Goal: Complete application form

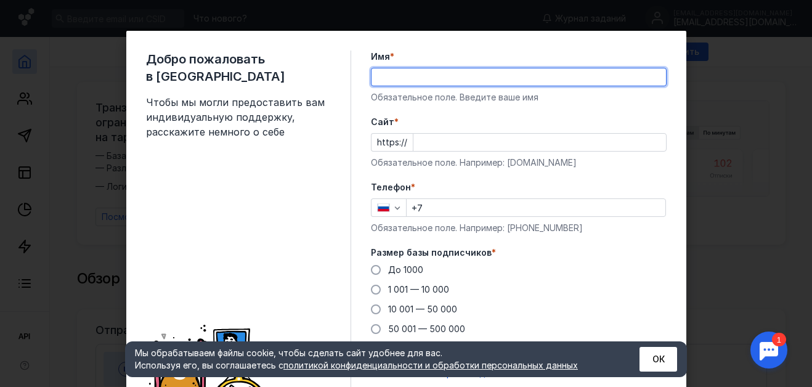
click at [431, 81] on input "Имя *" at bounding box center [518, 76] width 294 height 17
type input "R"
type input "[PERSON_NAME]"
click at [443, 137] on input "Cайт *" at bounding box center [539, 142] width 253 height 17
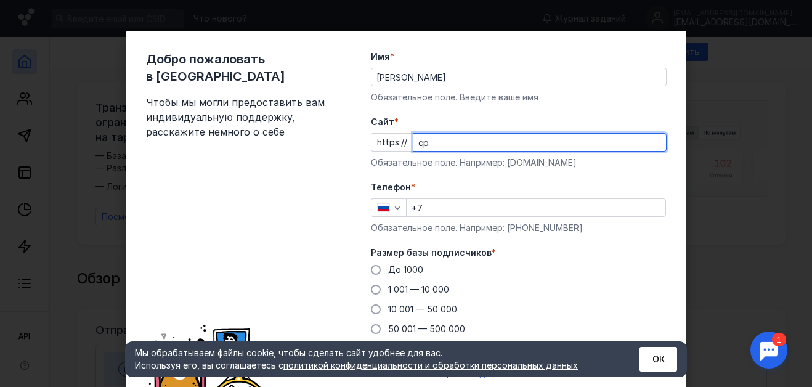
type input "с"
type input "[DOMAIN_NAME]"
click at [443, 201] on input "+7" at bounding box center [536, 207] width 259 height 17
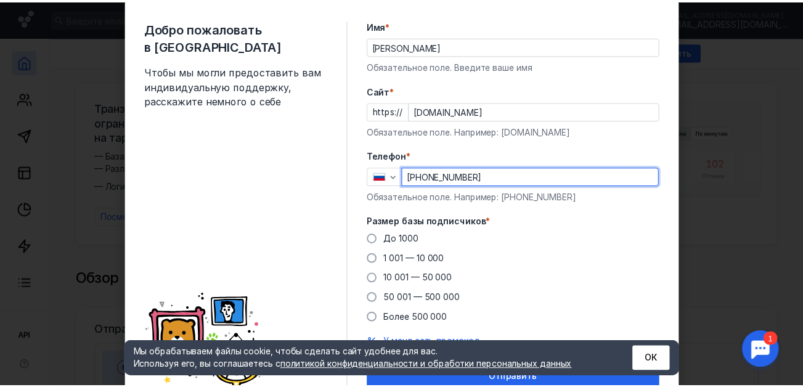
scroll to position [85, 0]
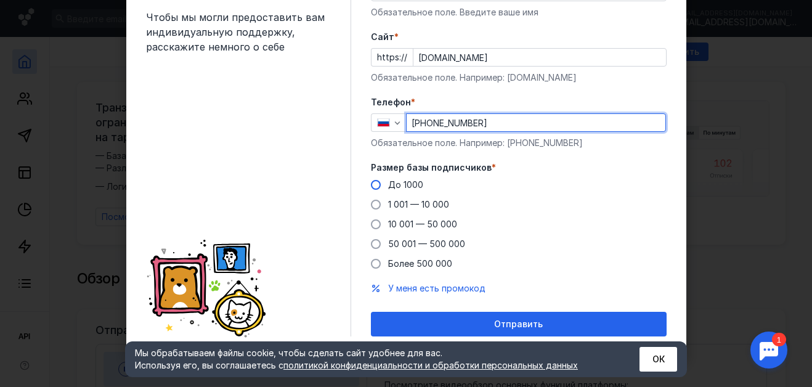
type input "[PHONE_NUMBER]"
click at [407, 187] on span "До 1000" at bounding box center [405, 184] width 35 height 10
click at [0, 0] on input "До 1000" at bounding box center [0, 0] width 0 height 0
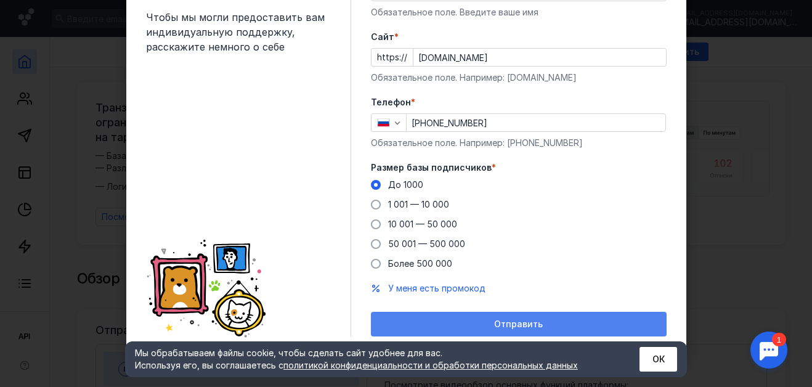
click at [586, 323] on div "Отправить" at bounding box center [518, 324] width 283 height 10
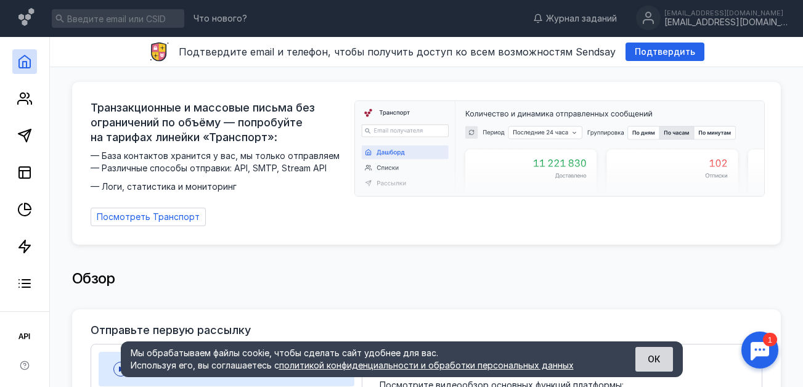
click at [660, 357] on button "ОК" at bounding box center [654, 359] width 38 height 25
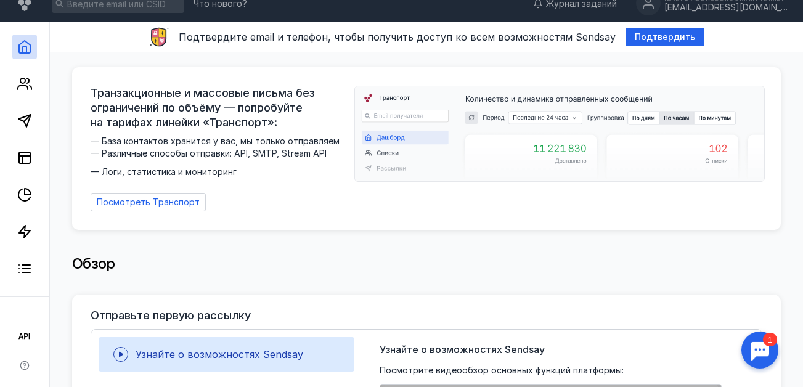
scroll to position [0, 0]
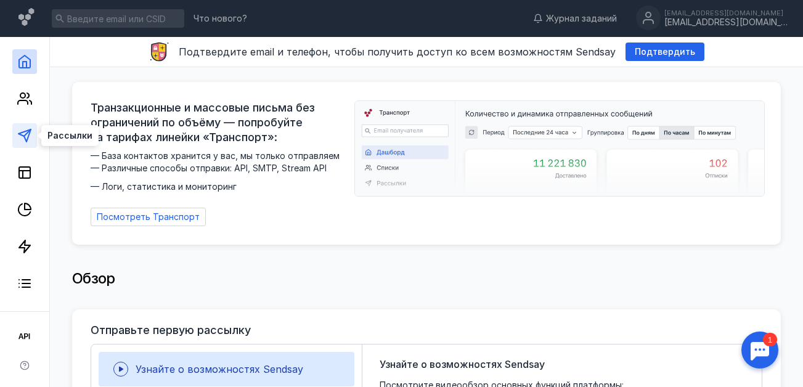
click at [25, 142] on icon at bounding box center [24, 135] width 15 height 15
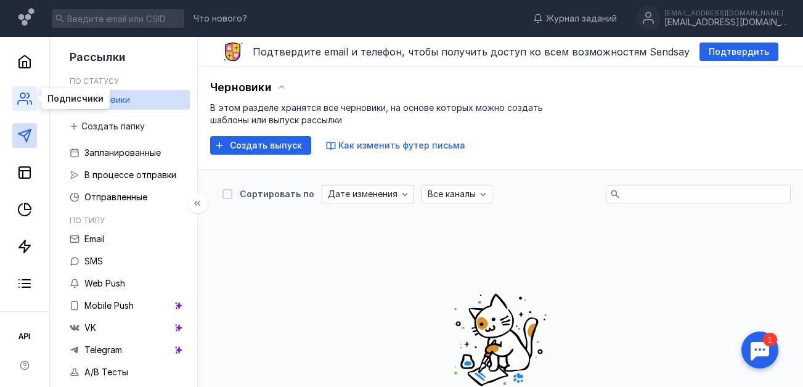
click at [31, 95] on icon at bounding box center [24, 98] width 15 height 15
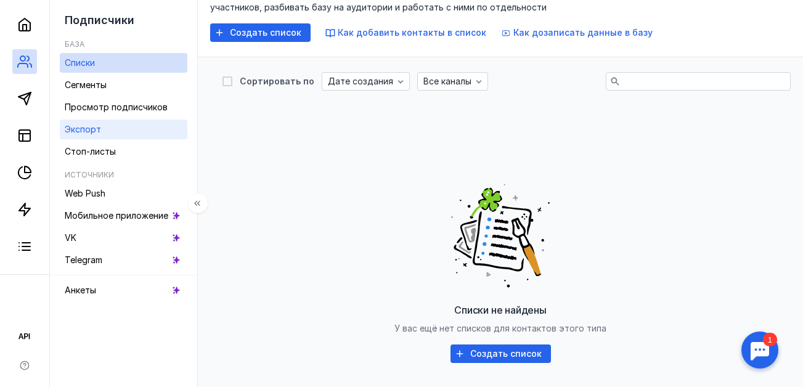
scroll to position [123, 0]
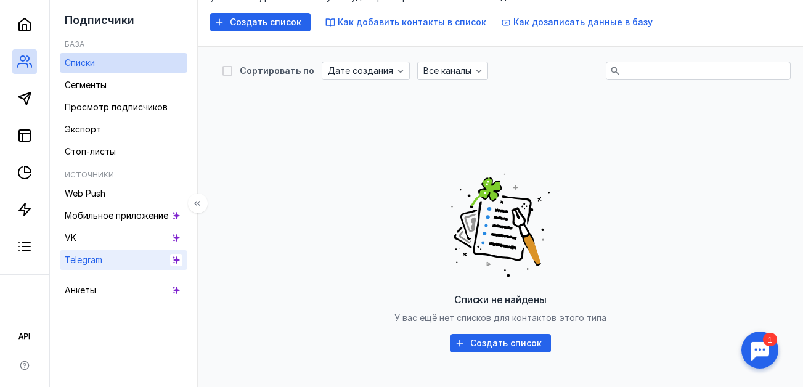
click at [131, 263] on link "Telegram" at bounding box center [124, 260] width 128 height 20
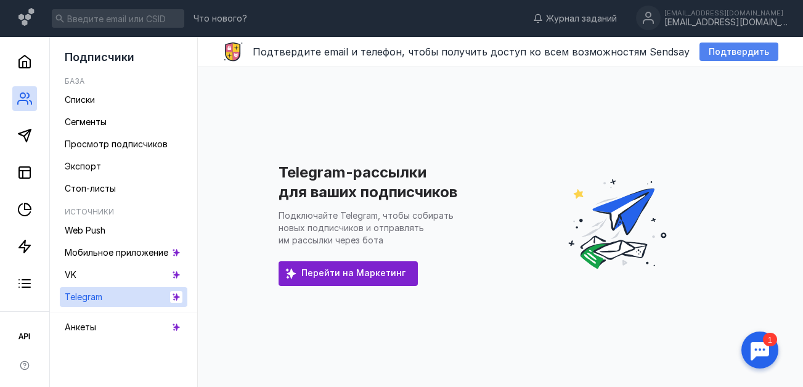
click at [708, 54] on span "Подтвердить" at bounding box center [738, 52] width 60 height 10
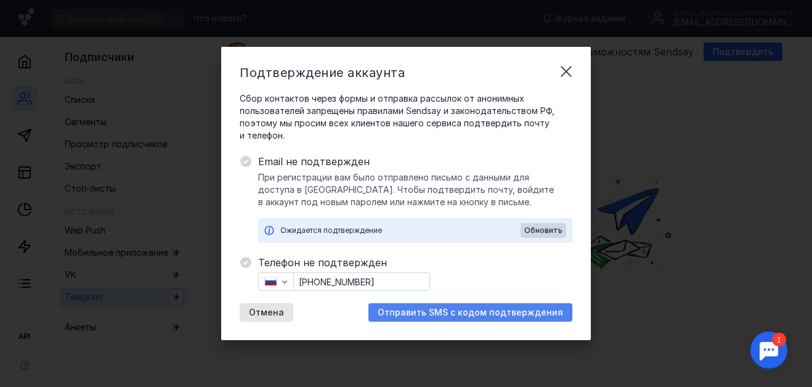
click at [443, 307] on span "Отправить SMS с кодом подтверждения" at bounding box center [470, 312] width 185 height 10
